Goal: Task Accomplishment & Management: Manage account settings

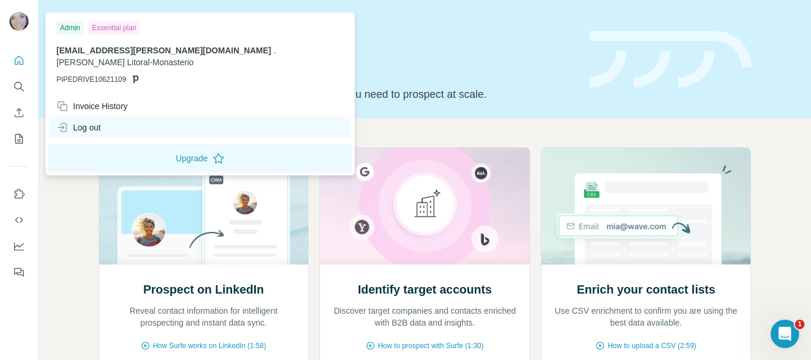
click at [93, 122] on div "Log out" at bounding box center [78, 128] width 45 height 12
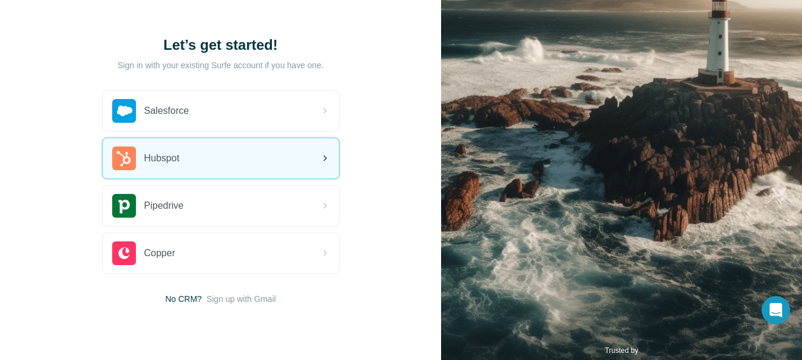
scroll to position [80, 0]
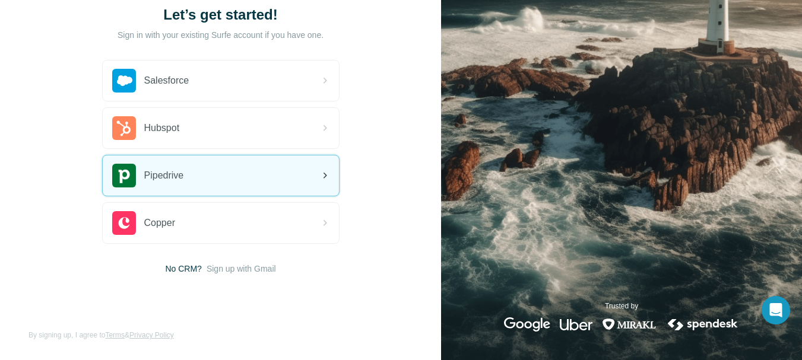
click at [197, 173] on div "Pipedrive" at bounding box center [221, 176] width 236 height 40
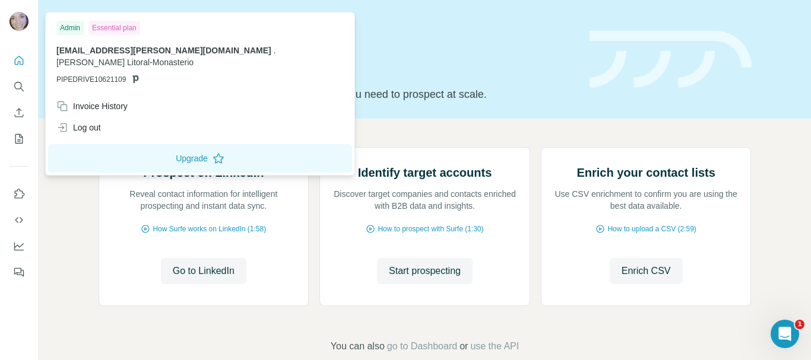
click at [16, 21] on img at bounding box center [18, 21] width 19 height 19
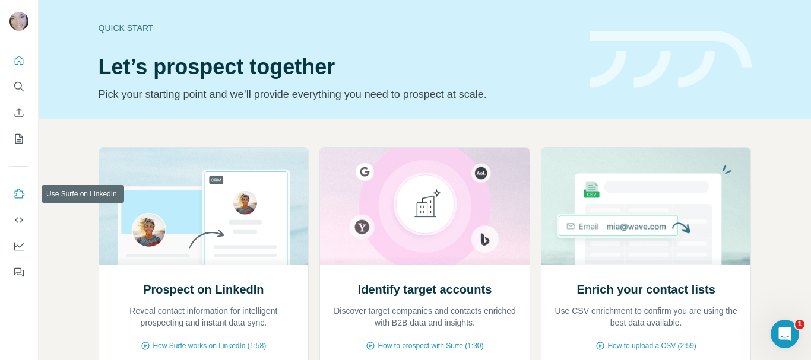
click at [22, 196] on icon "Use Surfe on LinkedIn" at bounding box center [20, 193] width 10 height 9
